Goal: Information Seeking & Learning: Learn about a topic

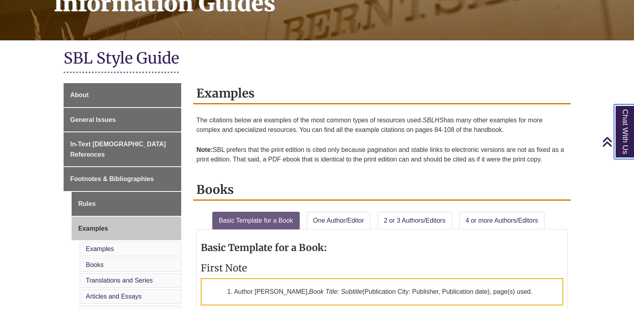
scroll to position [140, 0]
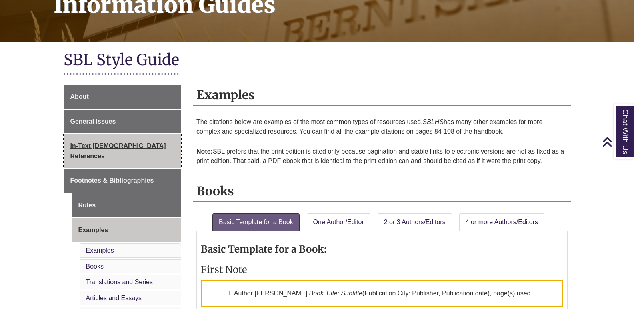
click at [118, 149] on span "In-Text [DEMOGRAPHIC_DATA] References" at bounding box center [118, 150] width 96 height 17
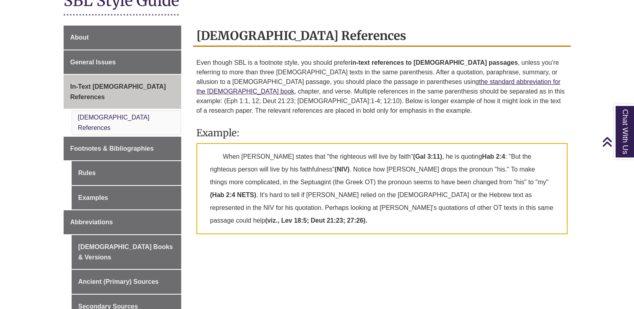
scroll to position [158, 0]
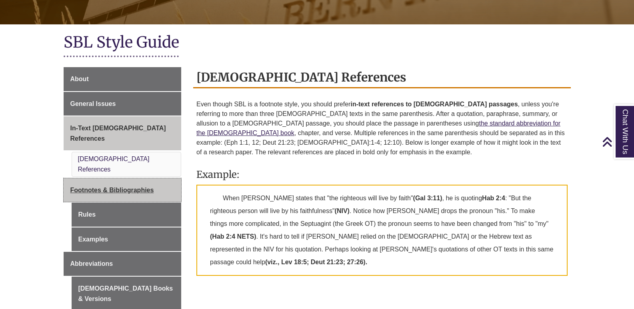
click at [102, 187] on span "Footnotes & Bibliographies" at bounding box center [112, 190] width 84 height 7
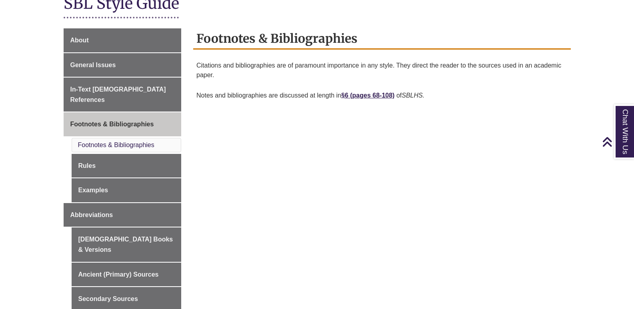
scroll to position [196, 0]
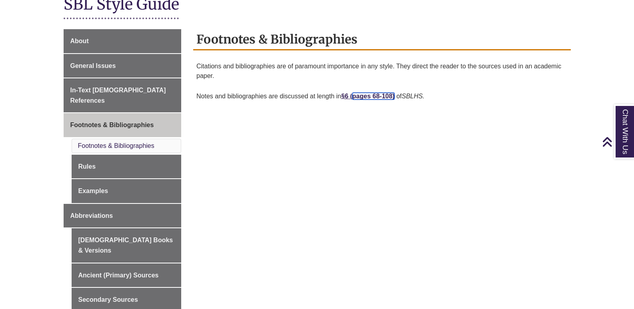
click at [352, 93] on link "pages 68-108)" at bounding box center [373, 96] width 42 height 7
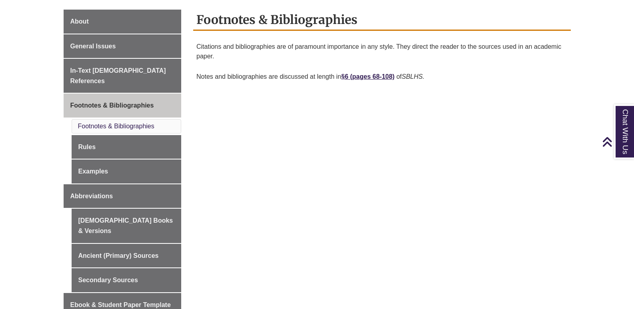
scroll to position [214, 0]
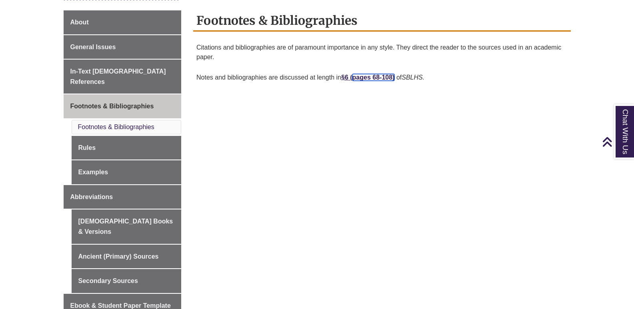
click at [352, 74] on link "pages 68-108)" at bounding box center [373, 77] width 42 height 7
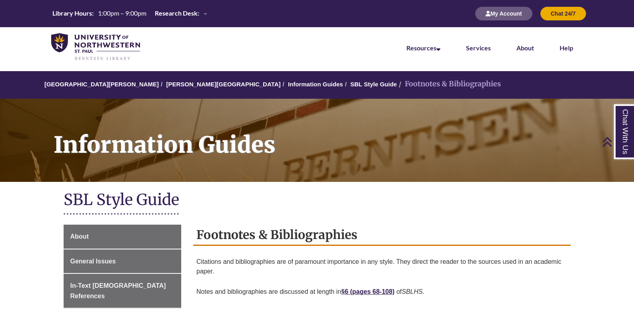
scroll to position [214, 0]
